Goal: Information Seeking & Learning: Learn about a topic

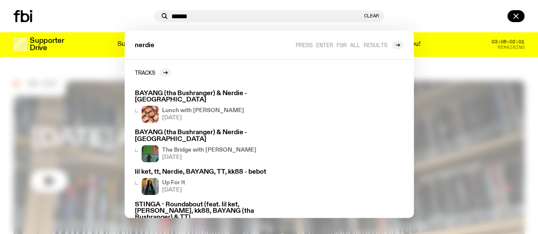
type input "******"
click at [458, 12] on div at bounding box center [456, 16] width 137 height 12
click at [519, 19] on icon "button" at bounding box center [516, 16] width 10 height 10
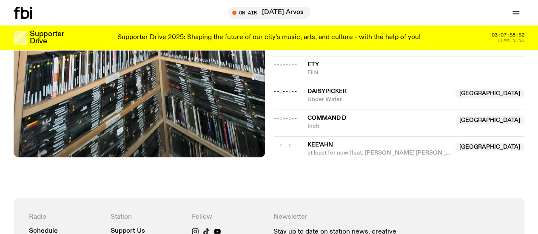
scroll to position [391, 0]
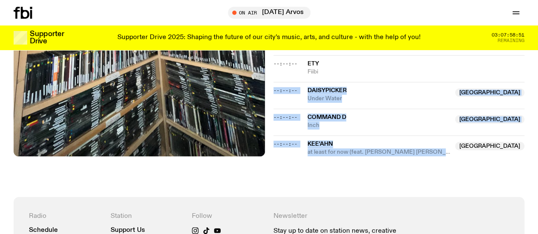
drag, startPoint x: 483, startPoint y: 179, endPoint x: 333, endPoint y: 85, distance: 176.6
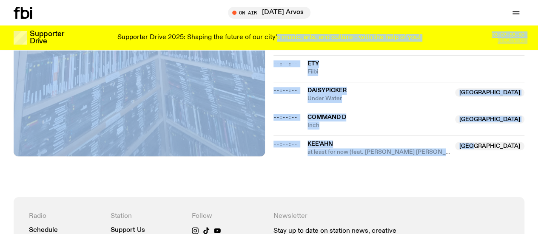
drag, startPoint x: 528, startPoint y: 191, endPoint x: 277, endPoint y: 42, distance: 292.2
click at [277, 42] on div "Schedule Explore Read Volunteer Newsletter About Us Contact Champions of emergi…" at bounding box center [269, 49] width 538 height 881
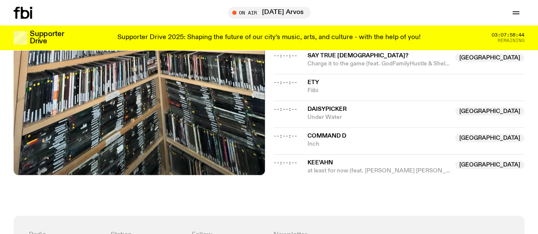
scroll to position [373, 0]
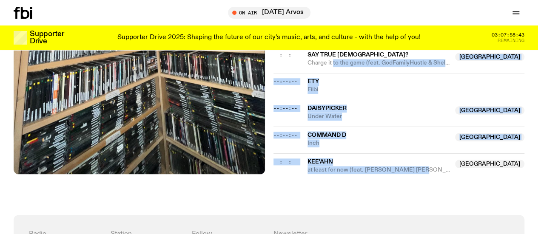
drag, startPoint x: 419, startPoint y: 213, endPoint x: 332, endPoint y: 64, distance: 172.5
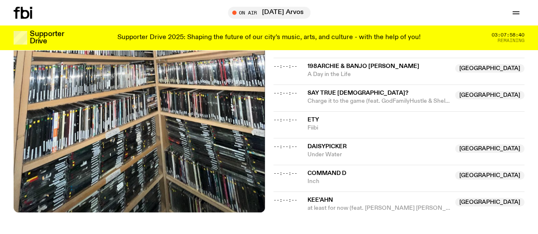
scroll to position [337, 0]
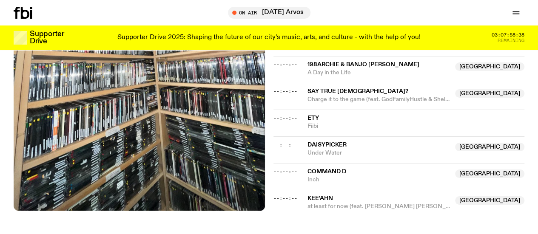
click at [285, 148] on span "--:--:--" at bounding box center [286, 145] width 24 height 7
click at [281, 148] on span "--:--:--" at bounding box center [286, 145] width 24 height 7
click at [281, 177] on div "--:--:-- Command D NSW Inch NSW" at bounding box center [399, 176] width 251 height 27
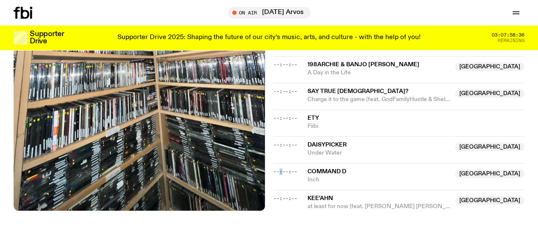
click at [281, 177] on div "--:--:-- Command D NSW Inch NSW" at bounding box center [399, 176] width 251 height 27
click at [277, 175] on span "--:--:--" at bounding box center [286, 171] width 24 height 7
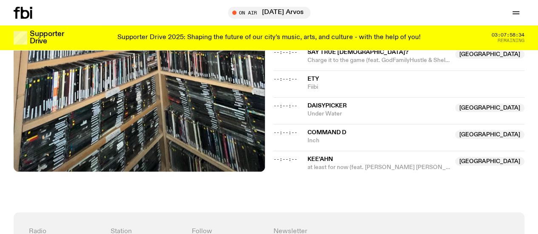
scroll to position [377, 0]
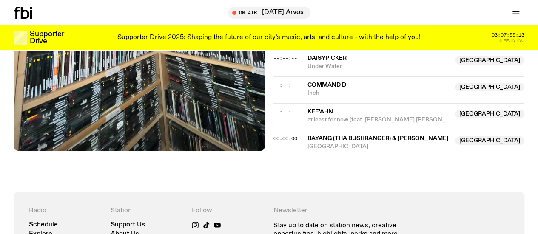
scroll to position [426, 0]
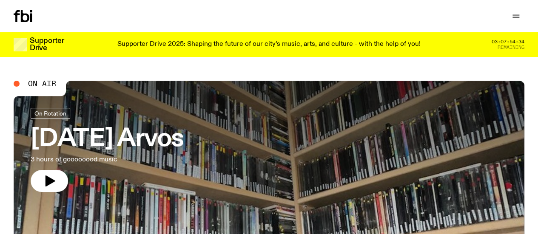
click at [136, 124] on link "Wednesday Arvos 3 hours of goooooood music" at bounding box center [107, 150] width 153 height 84
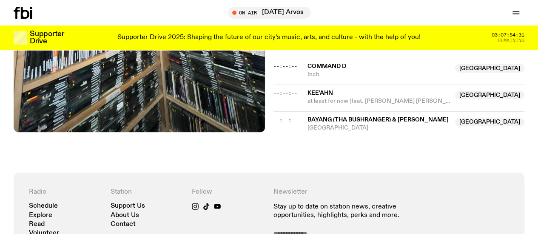
scroll to position [443, 0]
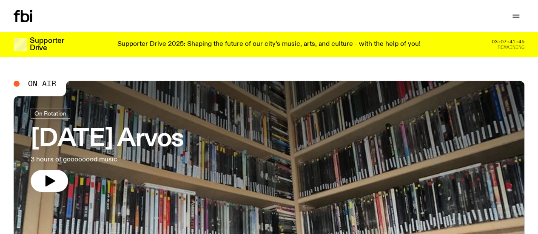
click at [0, 0] on link "Read" at bounding box center [0, 0] width 0 height 0
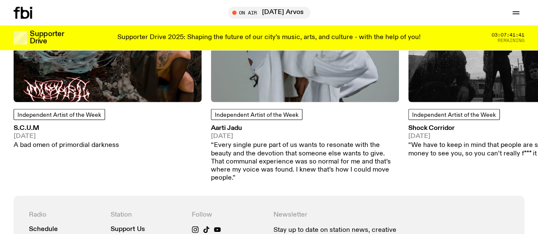
scroll to position [839, 0]
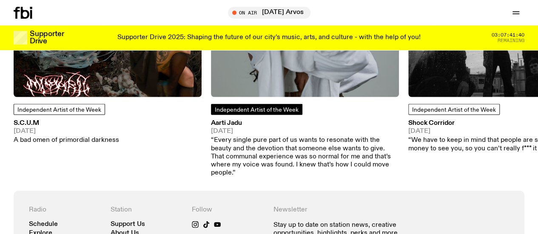
click at [244, 113] on span "Independent Artist of the Week" at bounding box center [257, 110] width 84 height 6
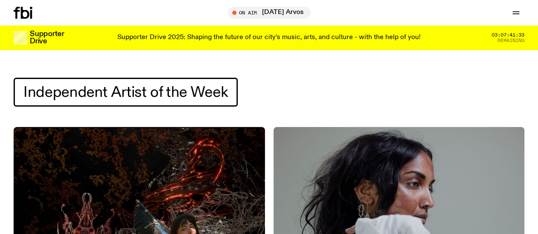
scroll to position [9, 0]
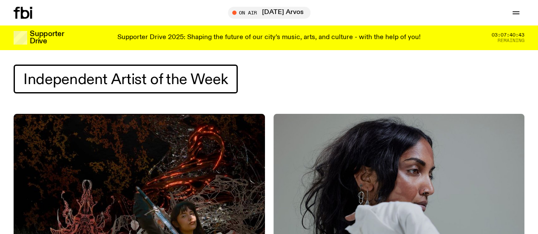
click at [19, 11] on icon at bounding box center [17, 13] width 6 height 12
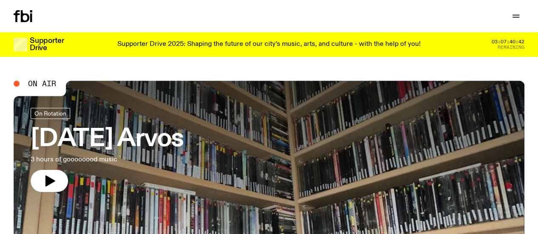
click at [262, 134] on div at bounding box center [269, 176] width 511 height 191
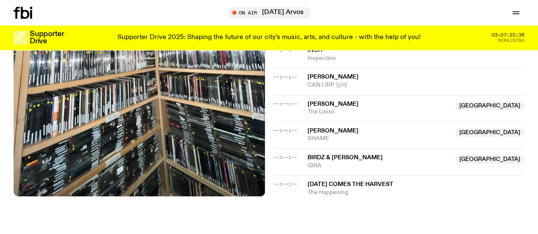
scroll to position [570, 0]
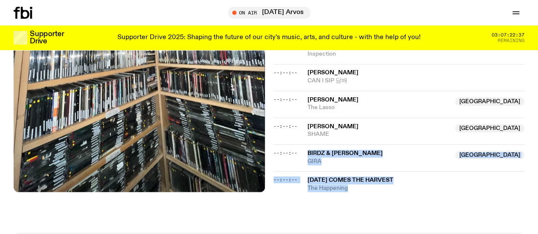
drag, startPoint x: 406, startPoint y: 211, endPoint x: 304, endPoint y: 161, distance: 113.6
drag, startPoint x: 485, startPoint y: 211, endPoint x: 297, endPoint y: 158, distance: 195.3
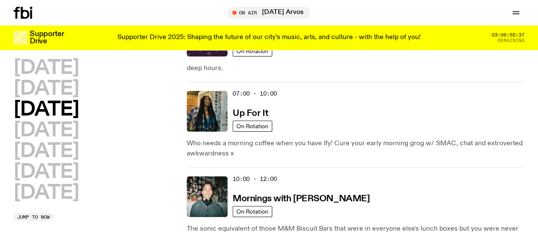
scroll to position [68, 0]
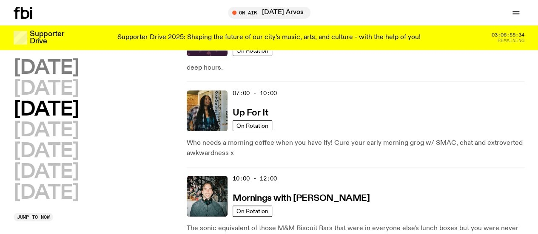
click at [79, 70] on h2 "[DATE]" at bounding box center [46, 68] width 65 height 19
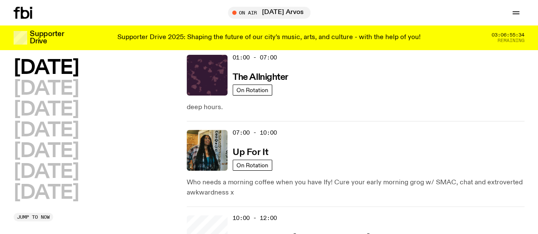
scroll to position [24, 0]
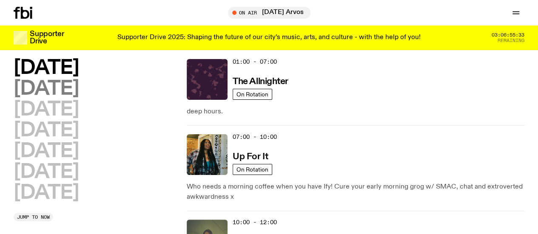
click at [79, 97] on h2 "[DATE]" at bounding box center [46, 89] width 65 height 19
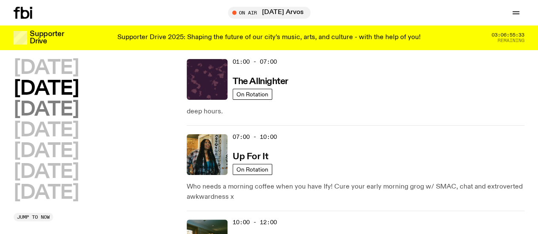
click at [79, 120] on h2 "[DATE]" at bounding box center [46, 109] width 65 height 19
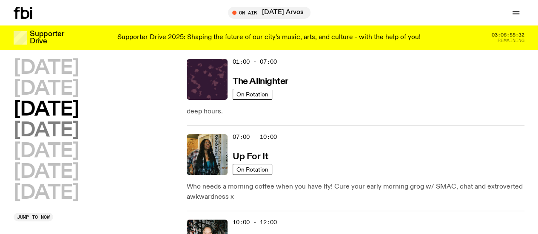
click at [79, 140] on h2 "[DATE]" at bounding box center [46, 130] width 65 height 19
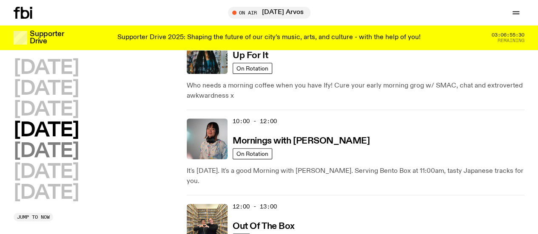
click at [45, 159] on h2 "[DATE]" at bounding box center [46, 151] width 65 height 19
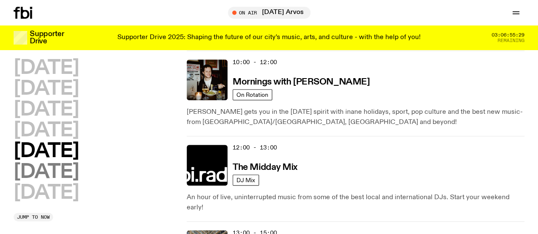
click at [79, 182] on h2 "[DATE]" at bounding box center [46, 172] width 65 height 19
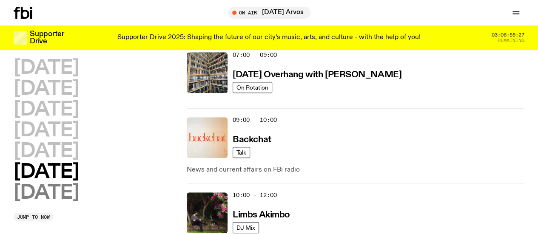
click at [41, 203] on h2 "[DATE]" at bounding box center [46, 193] width 65 height 19
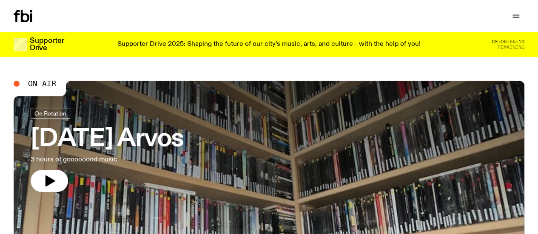
click at [0, 0] on link "Schedule" at bounding box center [0, 0] width 0 height 0
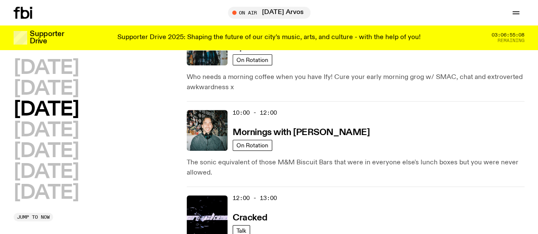
scroll to position [134, 0]
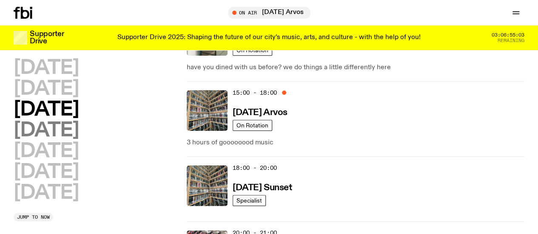
click at [55, 140] on h2 "[DATE]" at bounding box center [46, 130] width 65 height 19
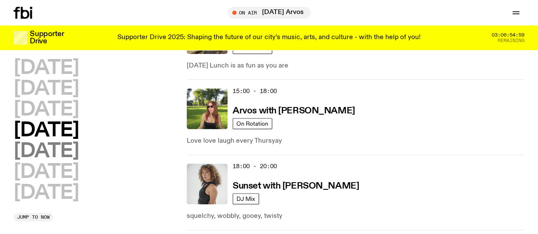
click at [57, 161] on h2 "[DATE]" at bounding box center [46, 151] width 65 height 19
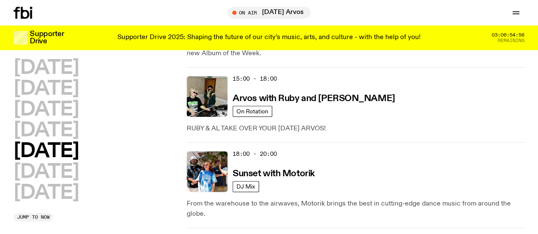
scroll to position [425, 0]
